Goal: Task Accomplishment & Management: Manage account settings

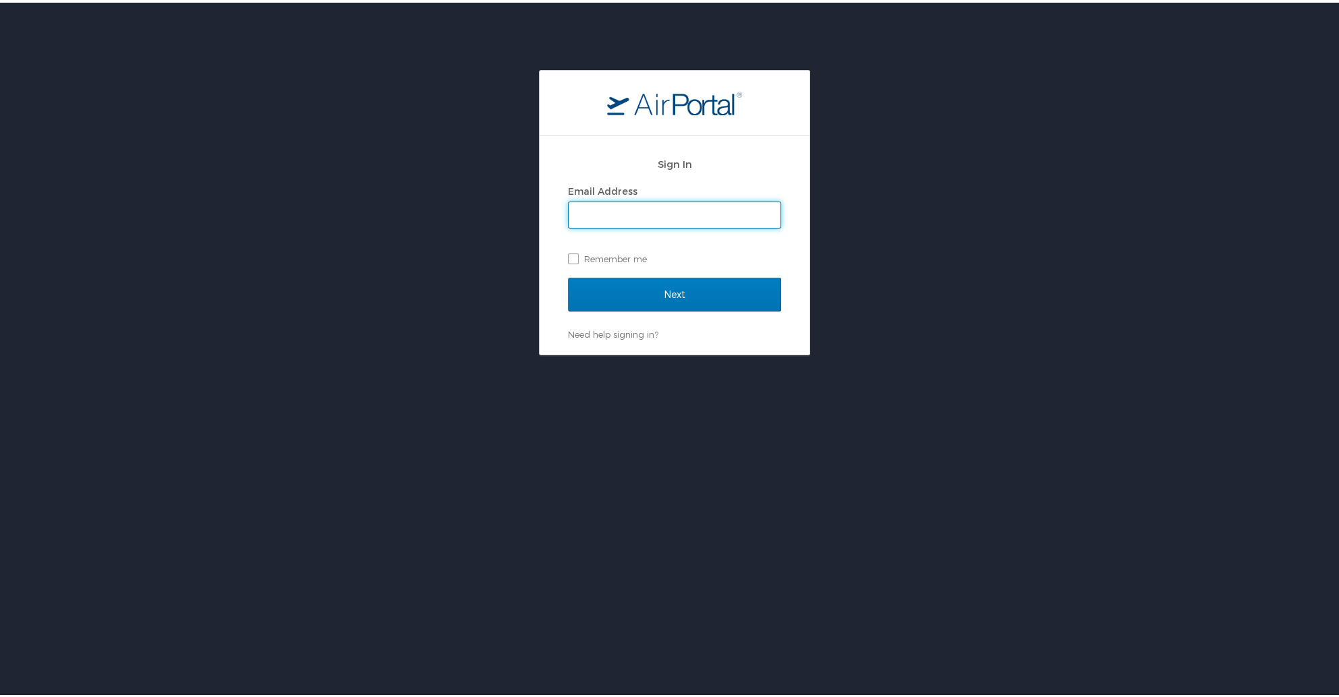
click at [542, 208] on input "Email Address" at bounding box center [675, 213] width 212 height 26
type input "veronica.schexnayder@la.gov"
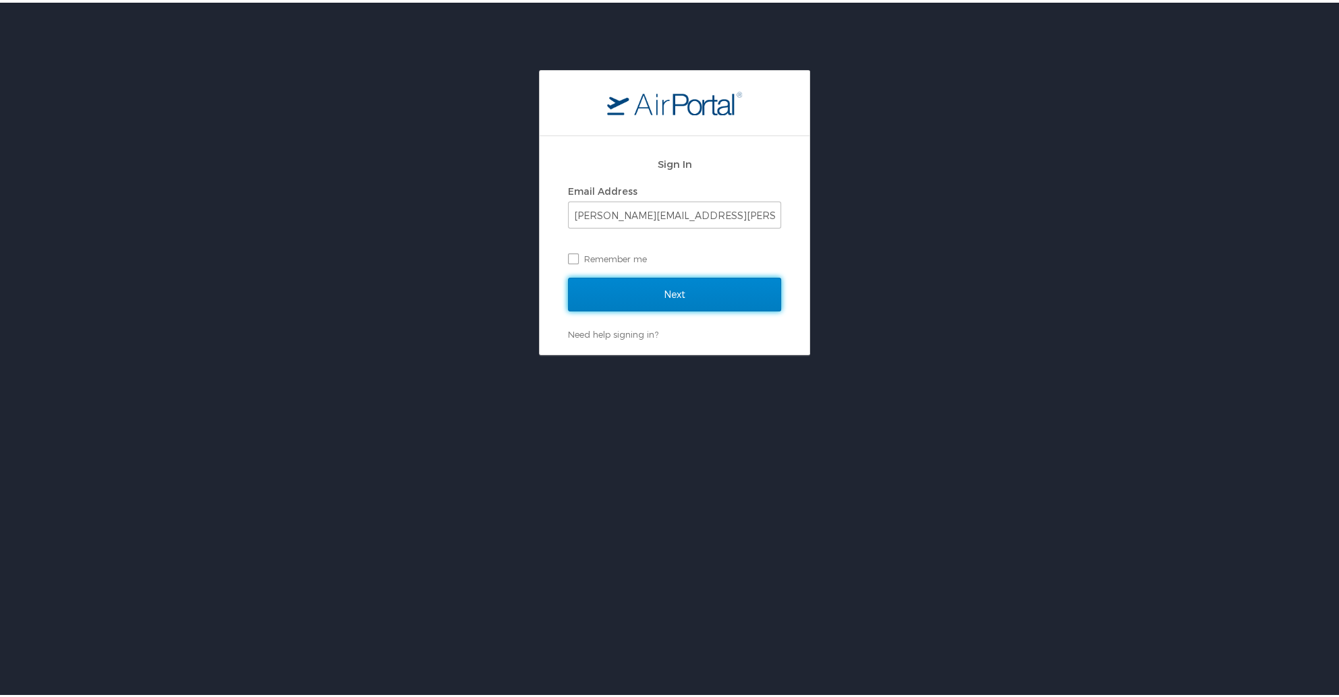
click at [542, 258] on input "Next" at bounding box center [674, 292] width 213 height 34
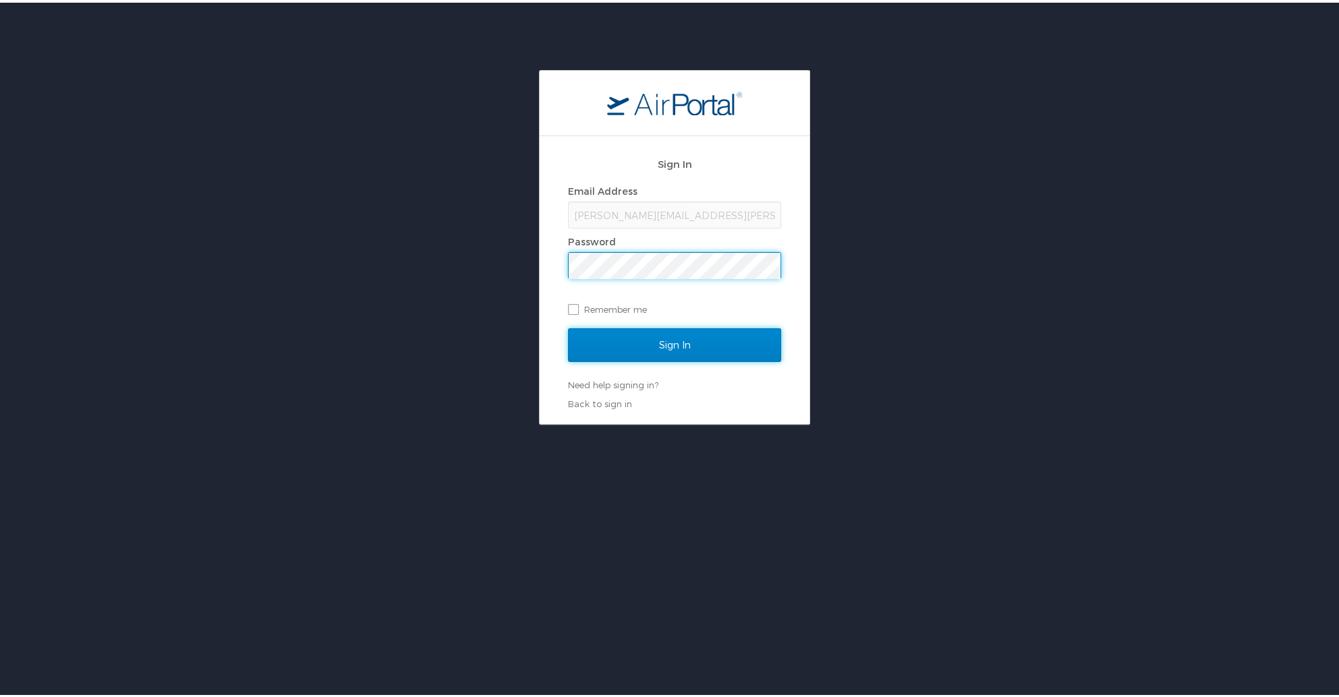
click at [542, 258] on input "Sign In" at bounding box center [674, 343] width 213 height 34
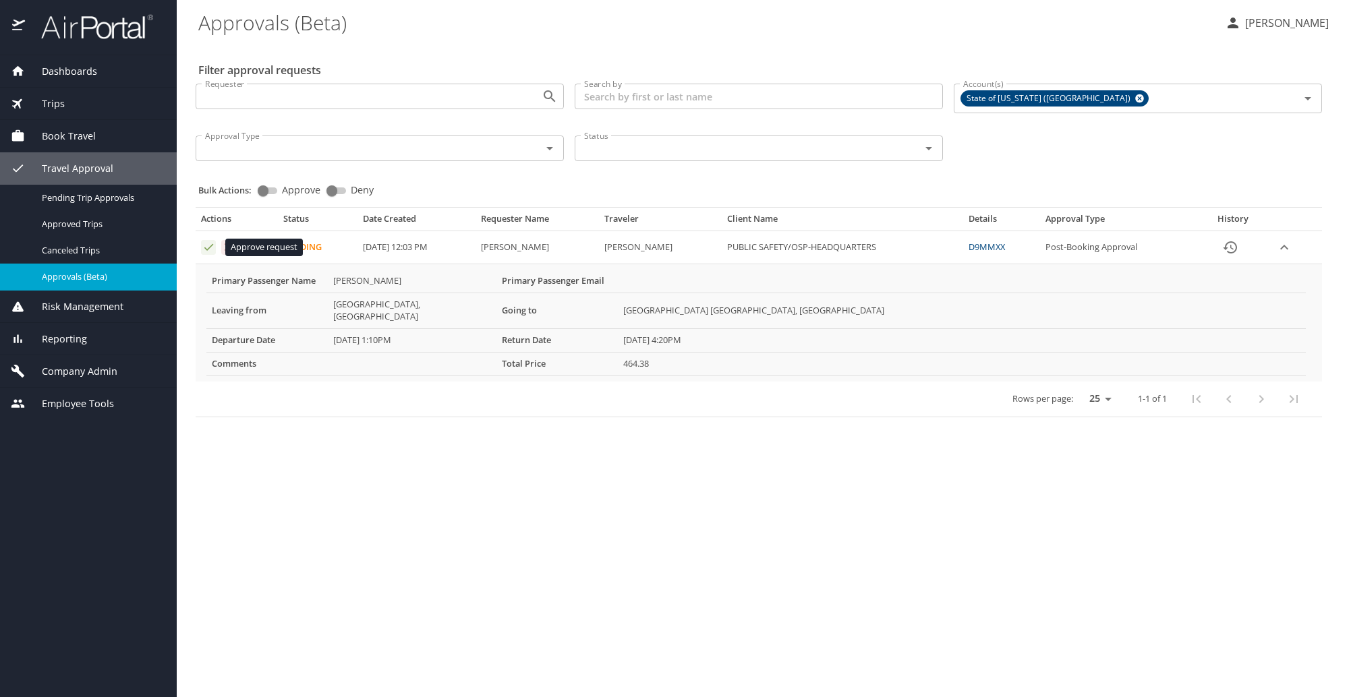
click at [204, 249] on icon "Approval table" at bounding box center [208, 247] width 13 height 13
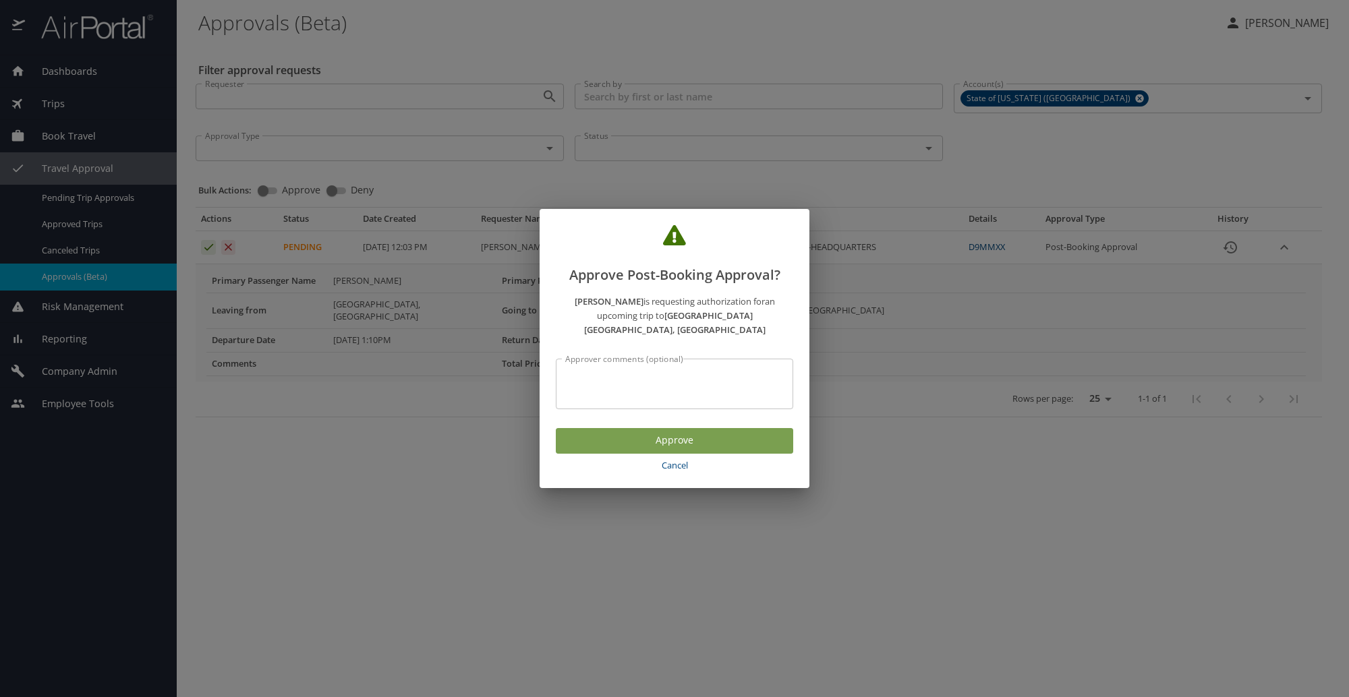
click at [648, 440] on span "Approve" at bounding box center [675, 440] width 216 height 17
